Goal: Transaction & Acquisition: Purchase product/service

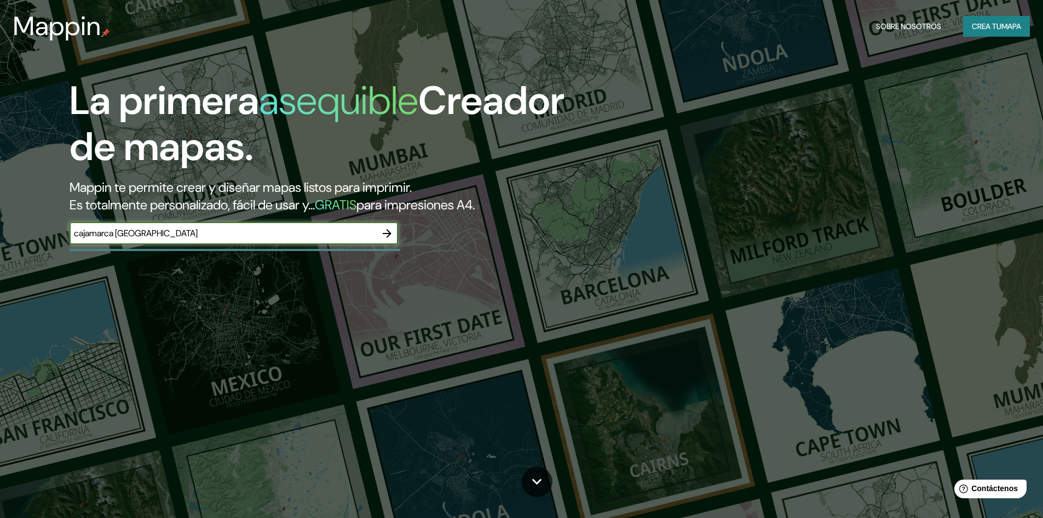
type input "cajamarca [GEOGRAPHIC_DATA]"
click at [389, 233] on icon "button" at bounding box center [387, 233] width 9 height 9
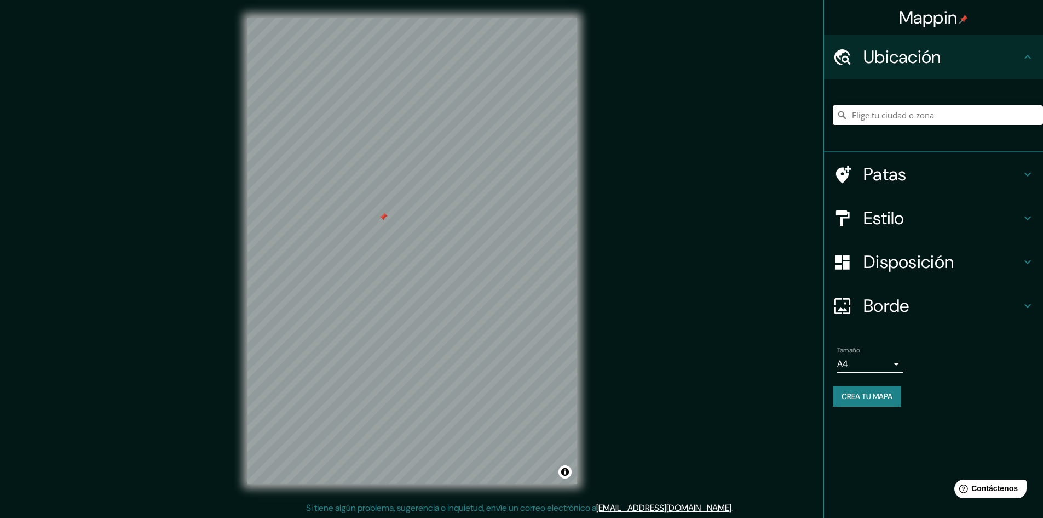
click at [876, 110] on input "Elige tu ciudad o zona" at bounding box center [938, 115] width 210 height 20
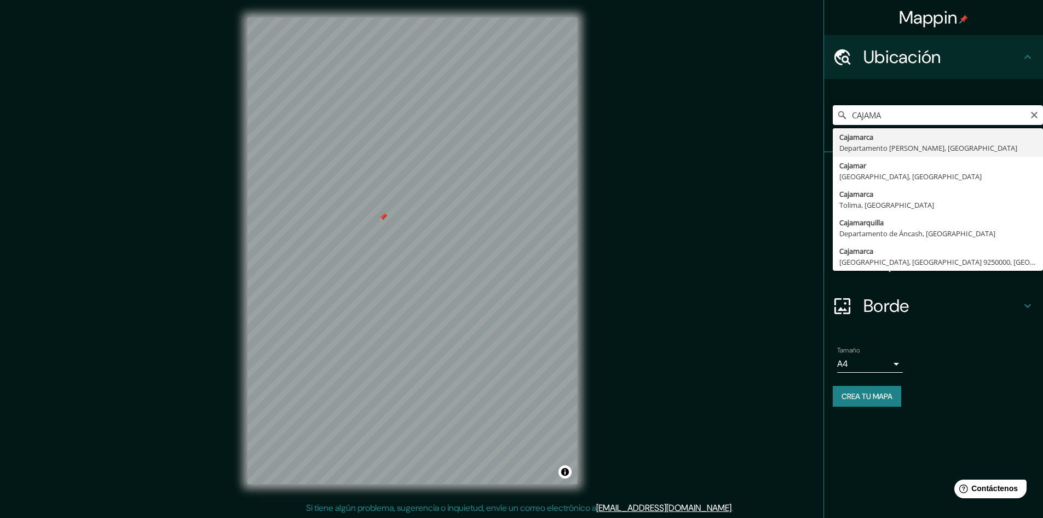
type input "Cajamarca, [GEOGRAPHIC_DATA][PERSON_NAME], [GEOGRAPHIC_DATA]"
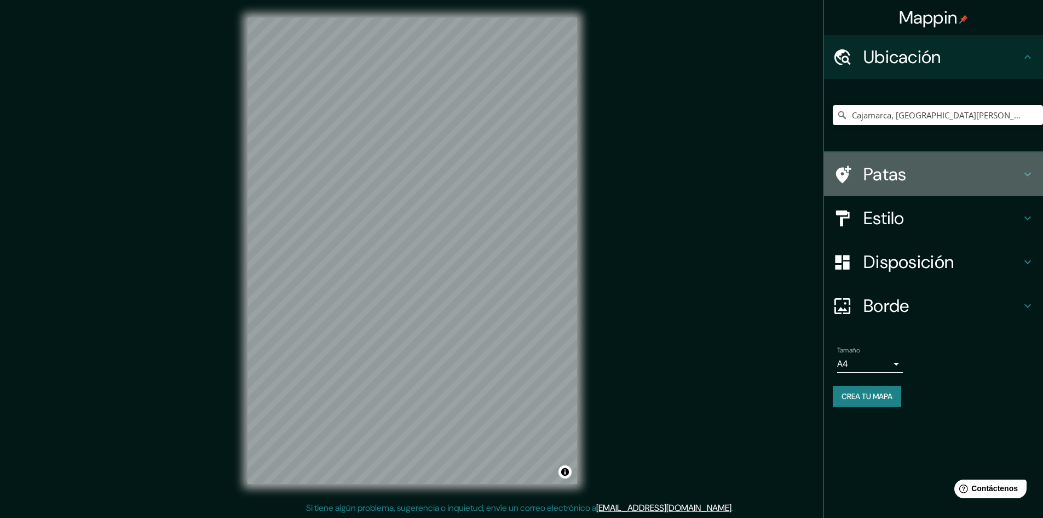
click at [886, 177] on font "Patas" at bounding box center [885, 174] width 43 height 23
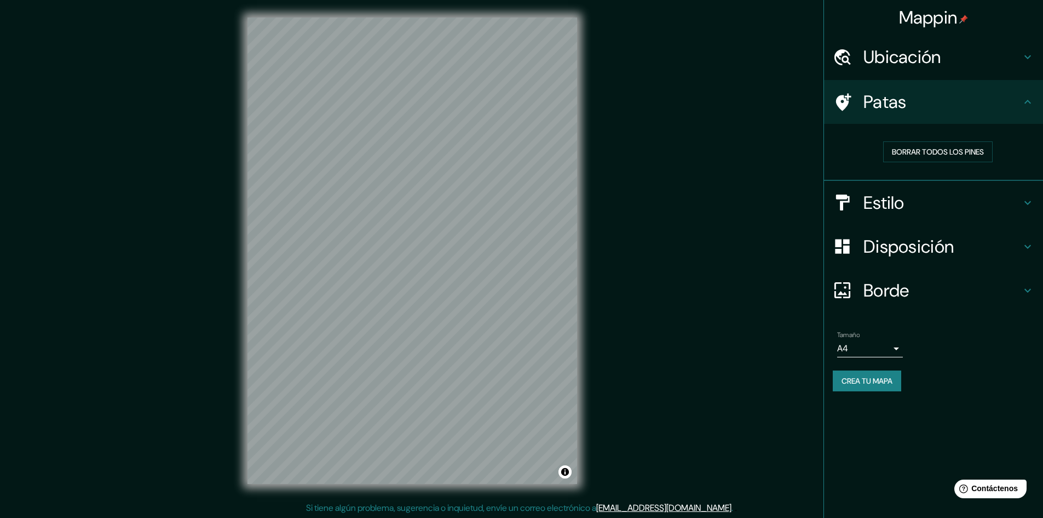
click at [913, 100] on h4 "Patas" at bounding box center [943, 102] width 158 height 22
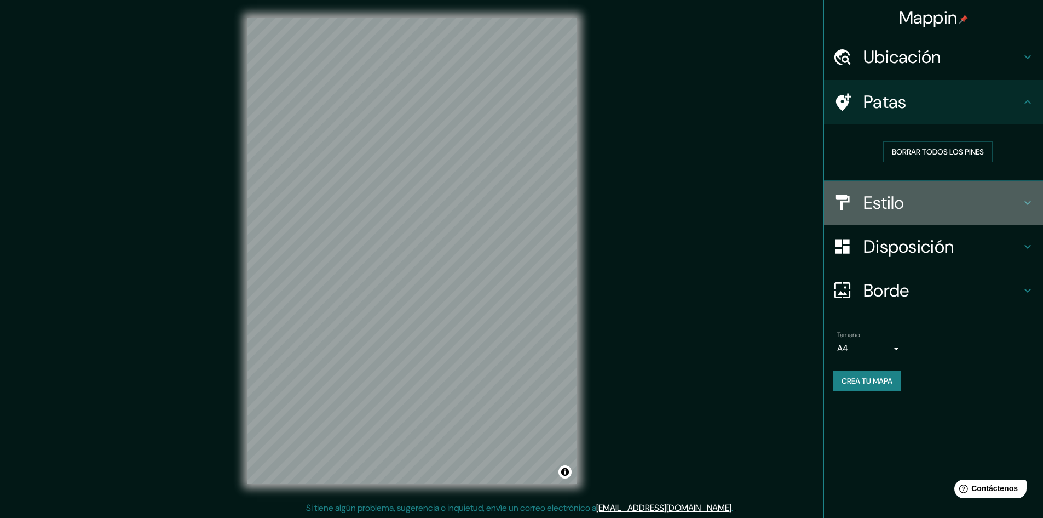
click at [909, 196] on h4 "Estilo" at bounding box center [943, 203] width 158 height 22
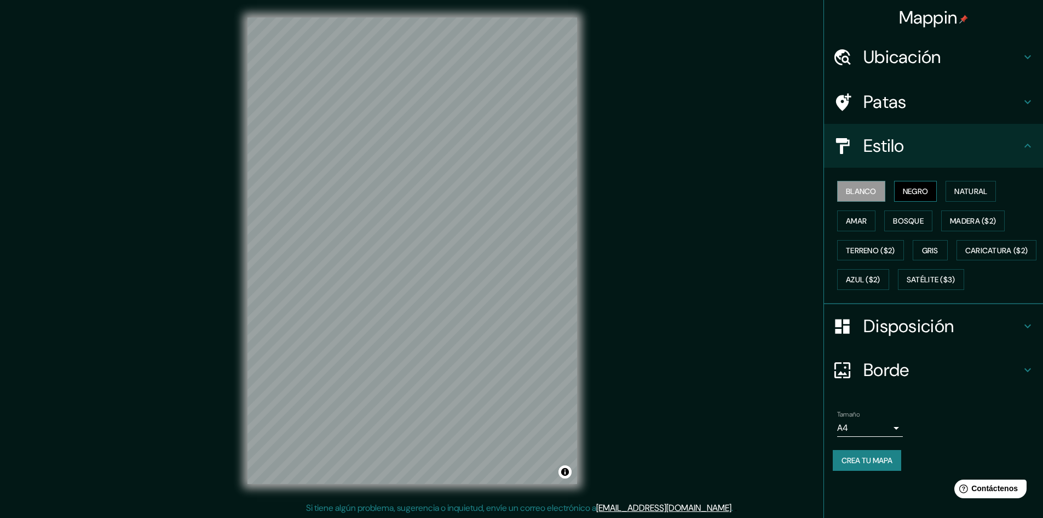
click at [911, 189] on font "Negro" at bounding box center [916, 191] width 26 height 10
click at [967, 191] on font "Natural" at bounding box center [971, 191] width 33 height 10
click at [869, 226] on button "Amar" at bounding box center [856, 220] width 38 height 21
click at [914, 223] on font "Bosque" at bounding box center [908, 221] width 31 height 10
click at [930, 241] on button "Gris" at bounding box center [930, 250] width 35 height 21
